Goal: Information Seeking & Learning: Learn about a topic

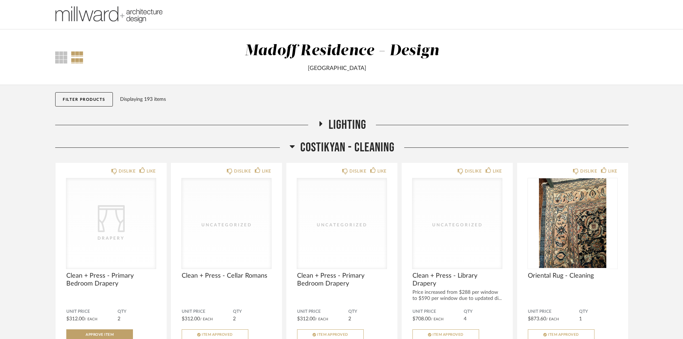
click at [292, 148] on icon at bounding box center [291, 146] width 5 height 9
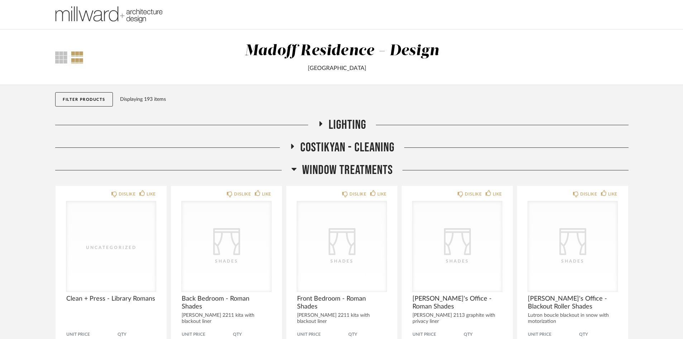
click at [297, 168] on h2 "Window Treatments" at bounding box center [341, 169] width 101 height 15
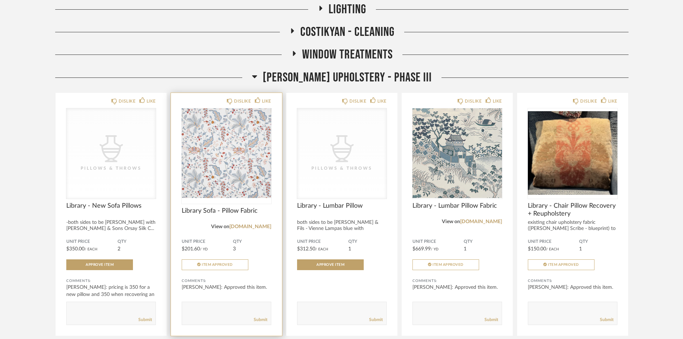
scroll to position [143, 0]
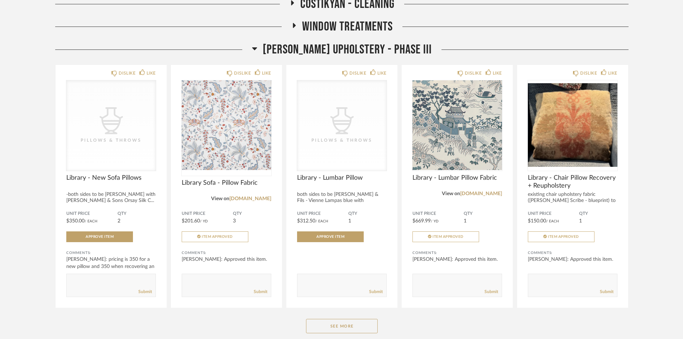
click at [257, 49] on icon at bounding box center [254, 48] width 5 height 3
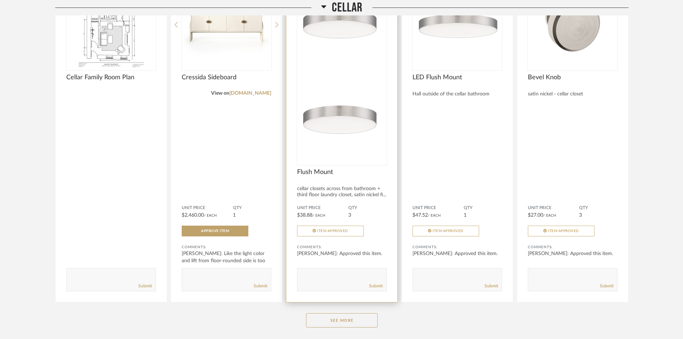
scroll to position [287, 0]
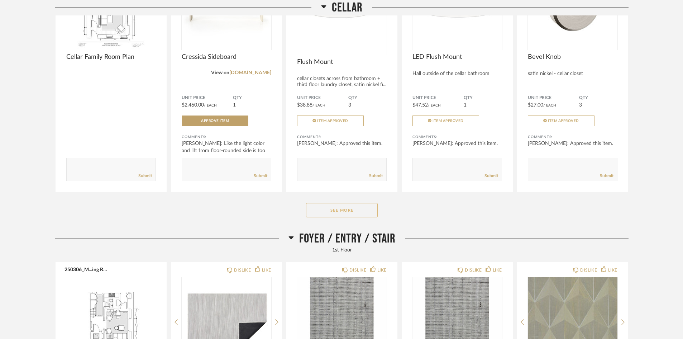
click at [342, 211] on button "See More" at bounding box center [342, 210] width 72 height 14
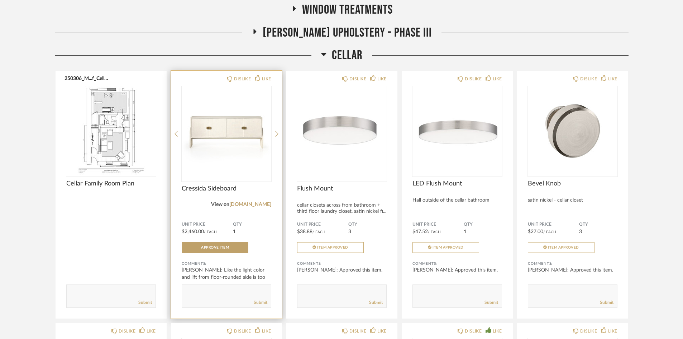
scroll to position [107, 0]
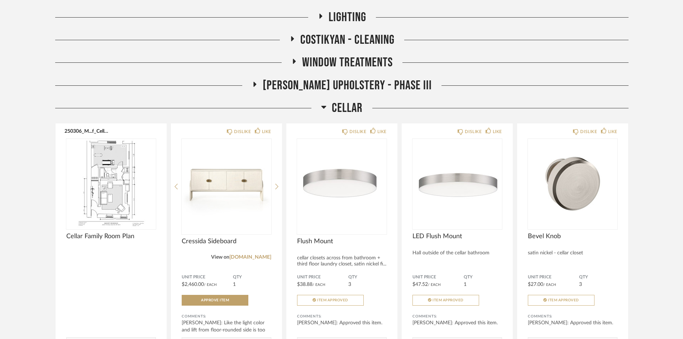
click at [323, 107] on icon at bounding box center [323, 107] width 5 height 3
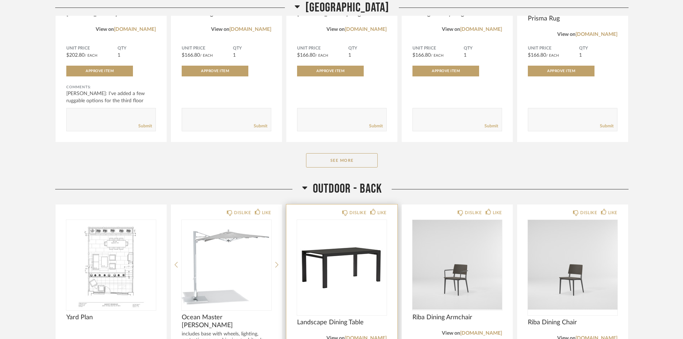
scroll to position [3799, 0]
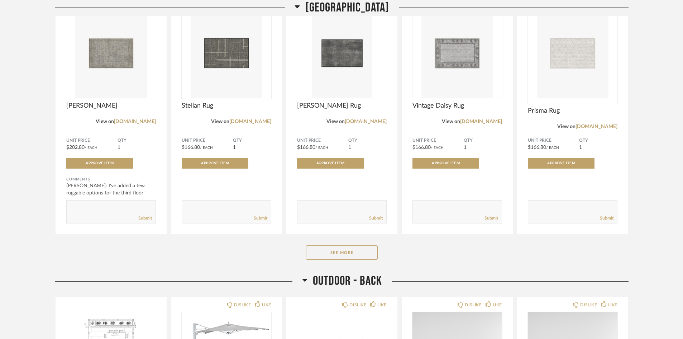
click at [303, 280] on icon at bounding box center [304, 279] width 5 height 9
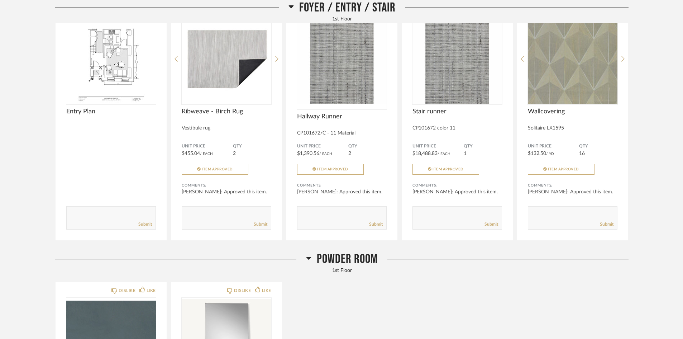
scroll to position [179, 0]
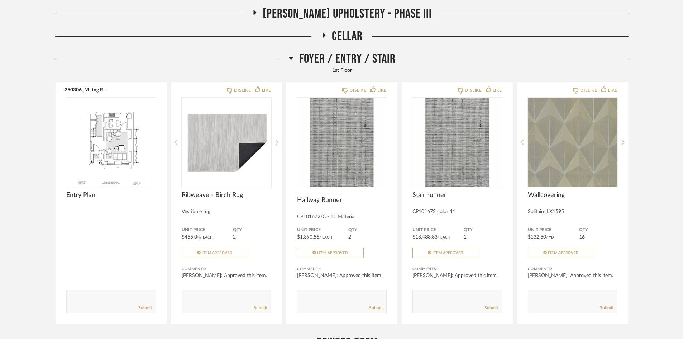
click at [293, 59] on icon at bounding box center [290, 57] width 5 height 9
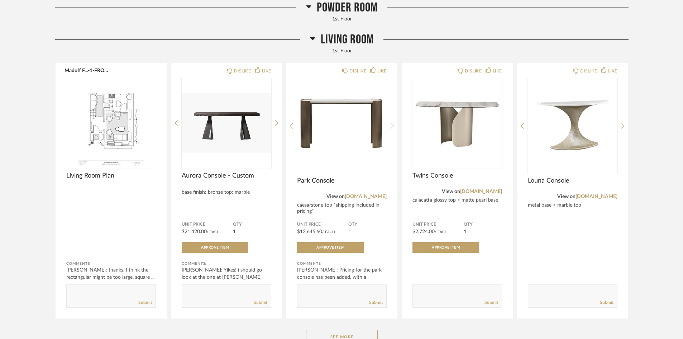
scroll to position [609, 0]
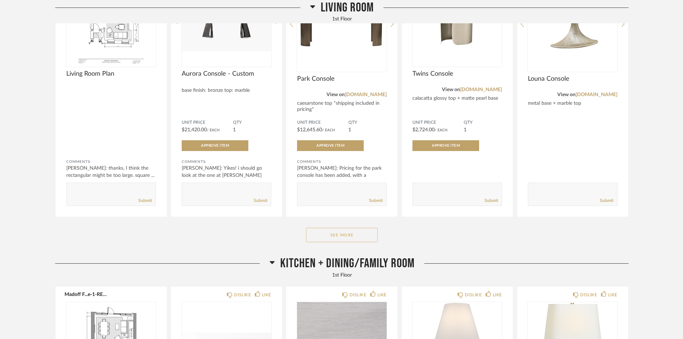
click at [344, 239] on button "See More" at bounding box center [342, 234] width 72 height 14
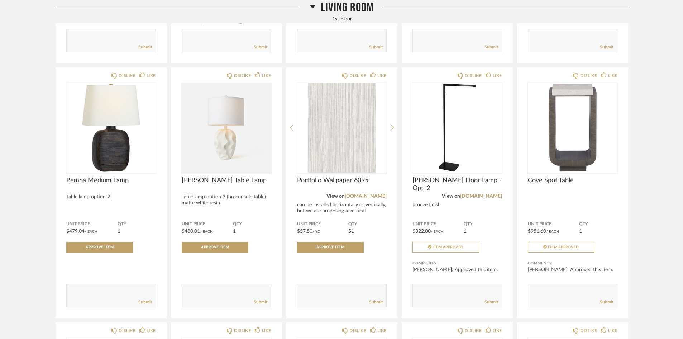
scroll to position [1039, 0]
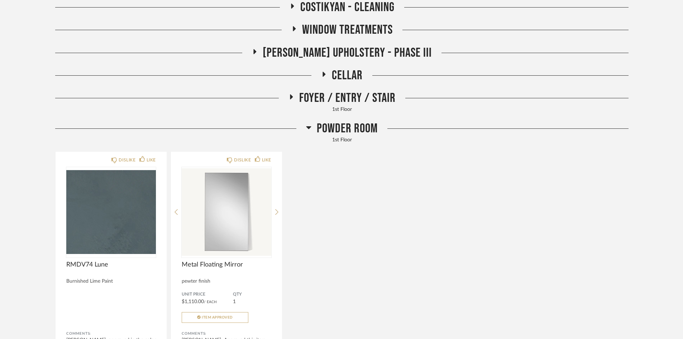
scroll to position [102, 0]
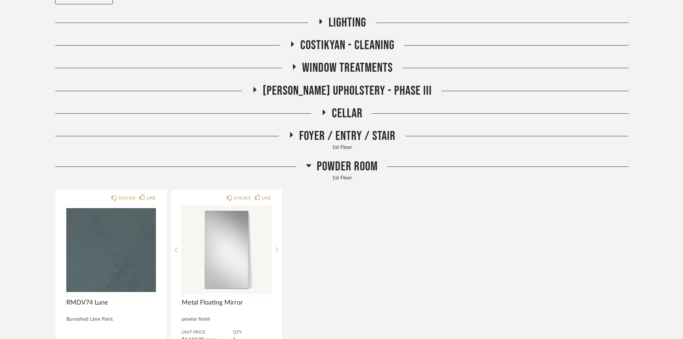
click at [321, 109] on h2 "Cellar" at bounding box center [342, 113] width 42 height 15
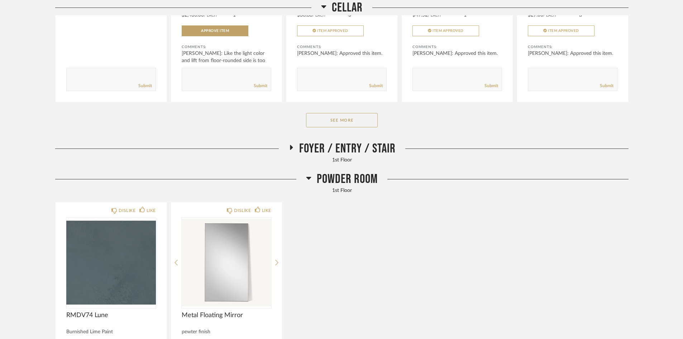
scroll to position [389, 0]
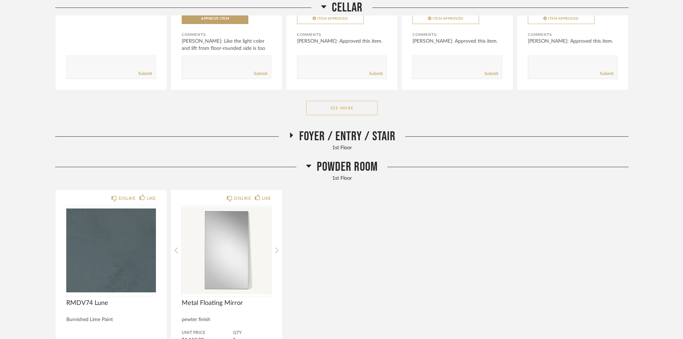
click at [345, 105] on button "See More" at bounding box center [342, 108] width 72 height 14
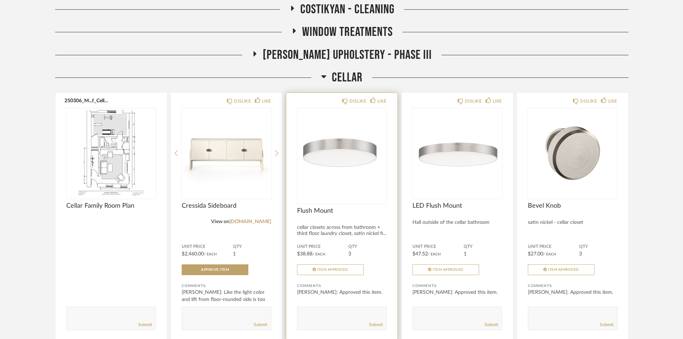
scroll to position [0, 0]
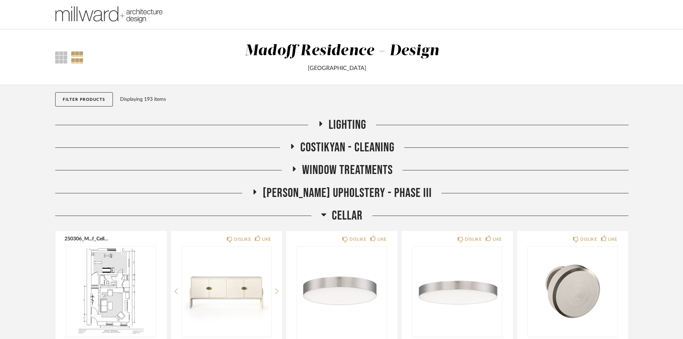
click at [273, 192] on h2 "[PERSON_NAME] Upholstery - Phase III" at bounding box center [342, 192] width 180 height 15
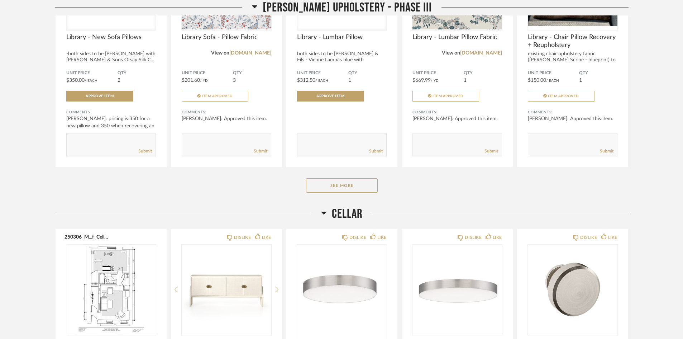
scroll to position [287, 0]
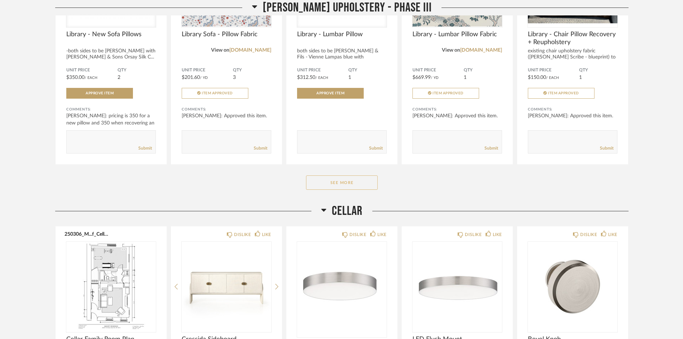
click at [335, 179] on button "See More" at bounding box center [342, 182] width 72 height 14
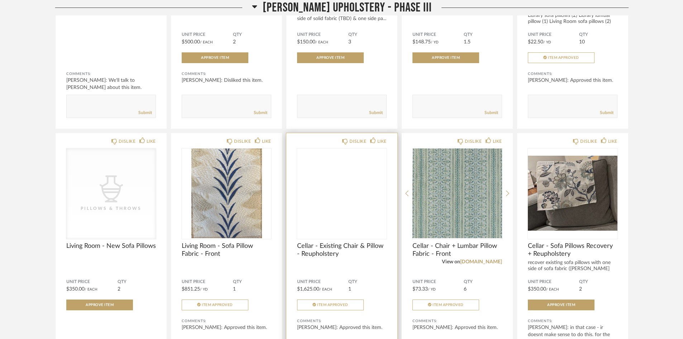
scroll to position [609, 0]
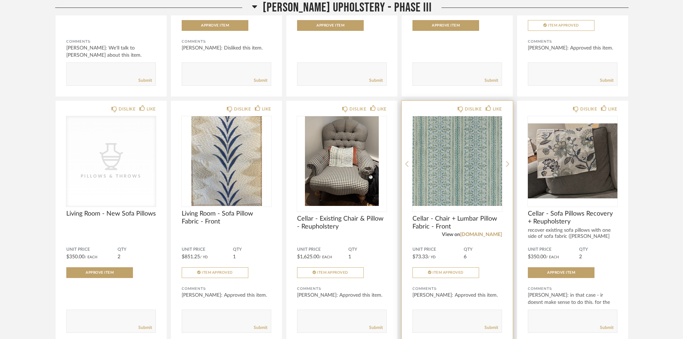
click at [439, 173] on img "0" at bounding box center [457, 161] width 90 height 90
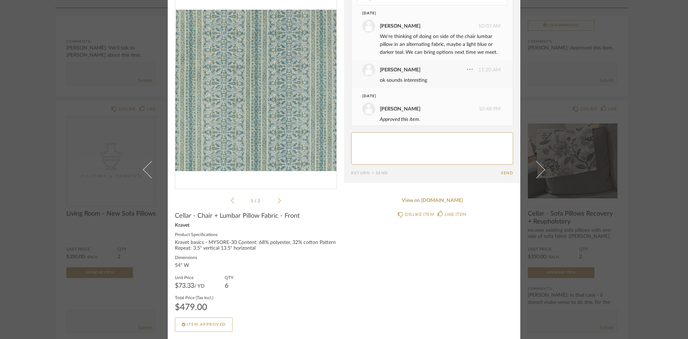
scroll to position [0, 0]
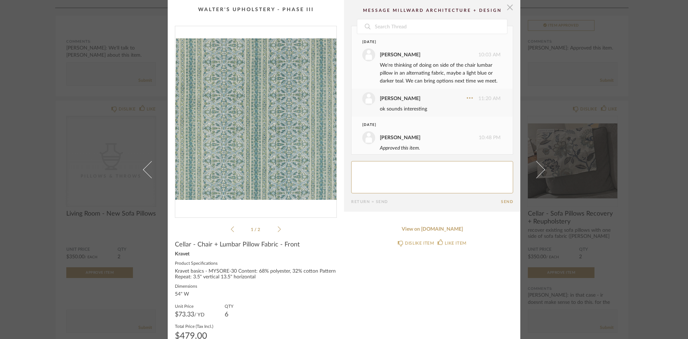
click at [509, 8] on span "button" at bounding box center [510, 7] width 14 height 14
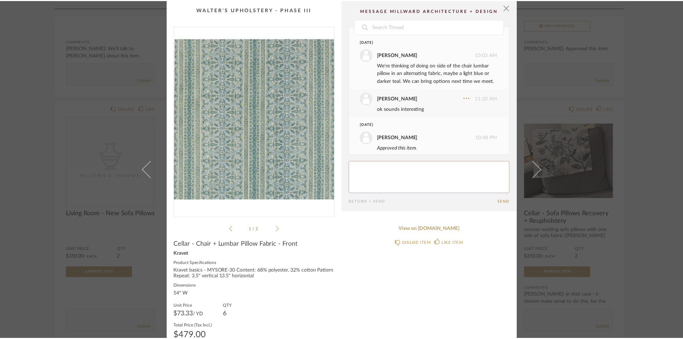
scroll to position [609, 0]
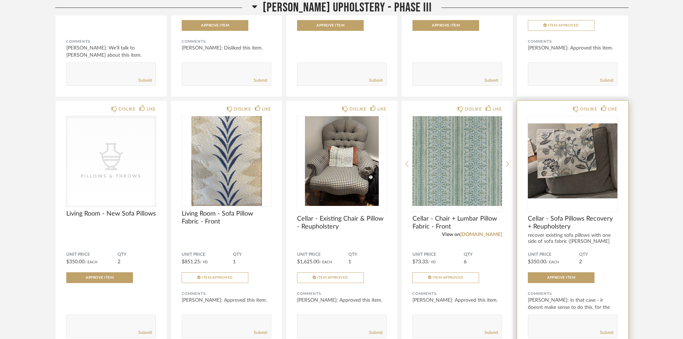
click at [571, 163] on img "0" at bounding box center [573, 161] width 90 height 90
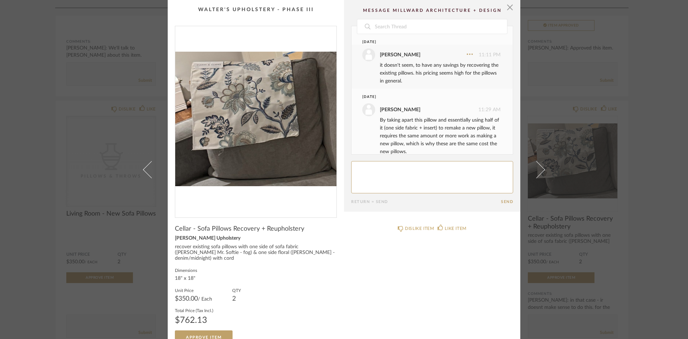
scroll to position [47, 0]
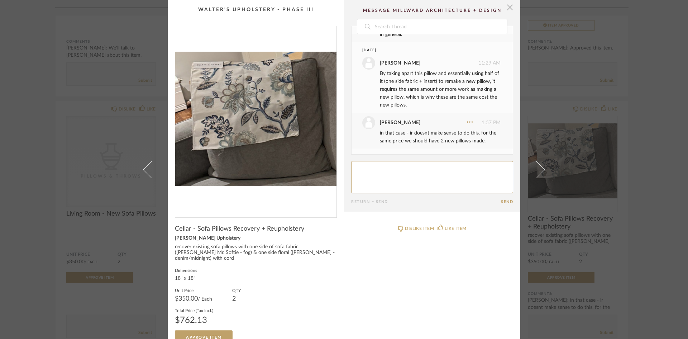
click at [508, 8] on span "button" at bounding box center [510, 7] width 14 height 14
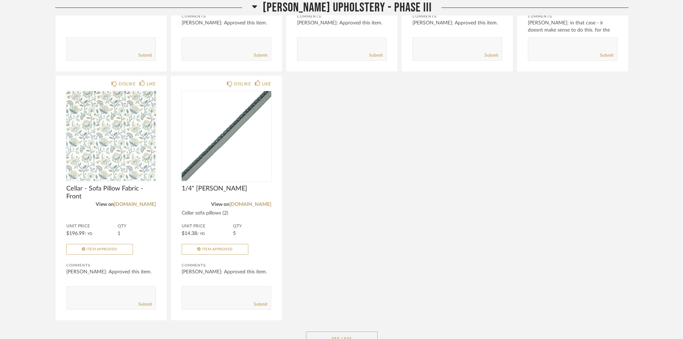
scroll to position [896, 0]
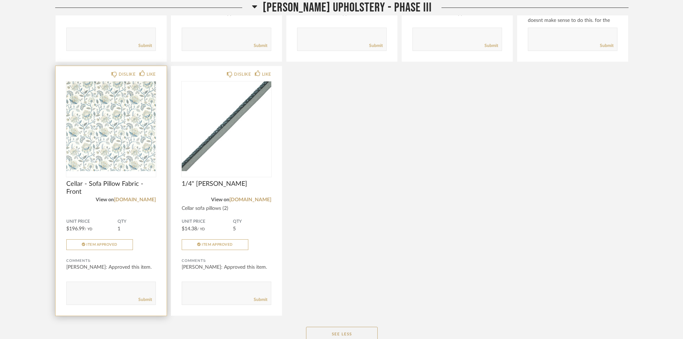
click at [109, 133] on img "0" at bounding box center [111, 126] width 90 height 90
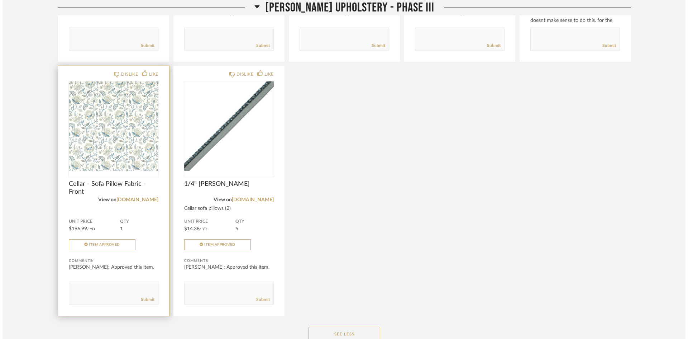
scroll to position [0, 0]
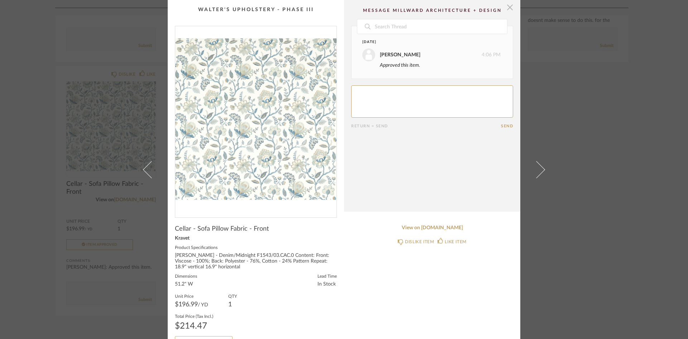
click at [506, 8] on span "button" at bounding box center [510, 7] width 14 height 14
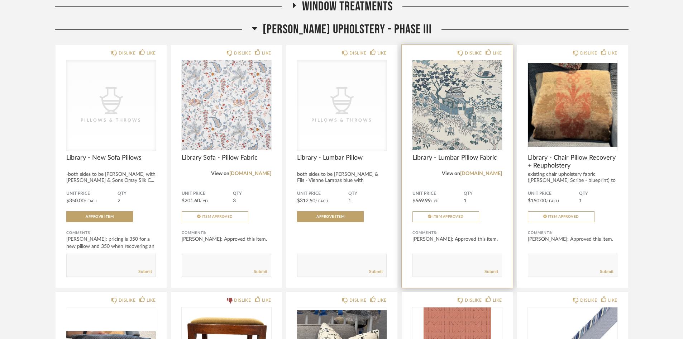
scroll to position [143, 0]
